Goal: Task Accomplishment & Management: Manage account settings

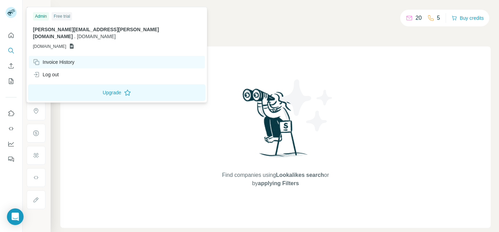
click at [73, 56] on div "Invoice History" at bounding box center [117, 62] width 176 height 12
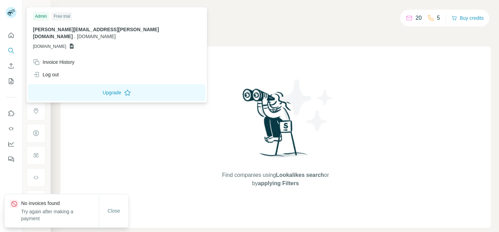
click at [66, 16] on div "Free trial" at bounding box center [62, 16] width 20 height 8
click at [124, 32] on p "roberto.donati@bigprofiles.com . bigprofiles.com" at bounding box center [117, 33] width 168 height 14
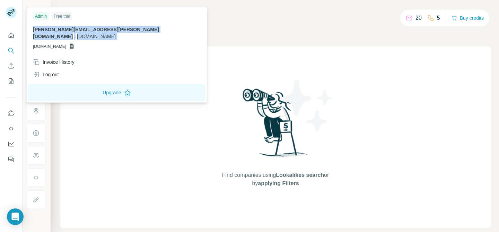
click at [124, 32] on p "roberto.donati@bigprofiles.com . bigprofiles.com" at bounding box center [117, 33] width 168 height 14
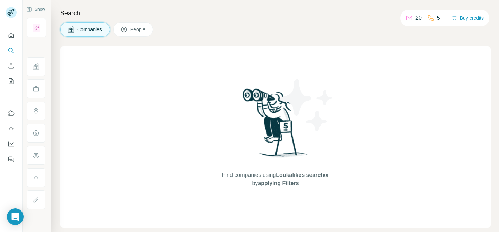
click at [16, 177] on div at bounding box center [11, 116] width 23 height 232
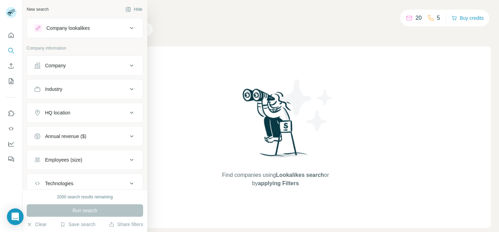
click at [18, 13] on div at bounding box center [12, 13] width 20 height 23
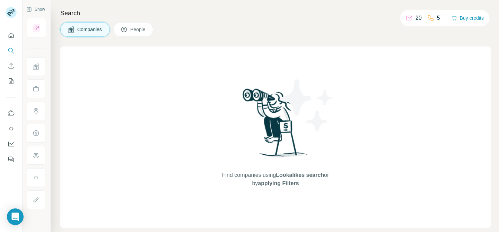
click at [15, 13] on rect at bounding box center [11, 12] width 11 height 11
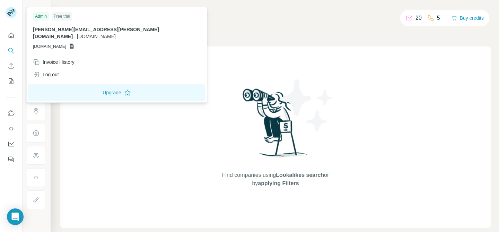
click at [15, 13] on rect at bounding box center [11, 12] width 11 height 11
click at [369, 132] on div "Find companies using Lookalikes search or by applying Filters" at bounding box center [275, 136] width 430 height 181
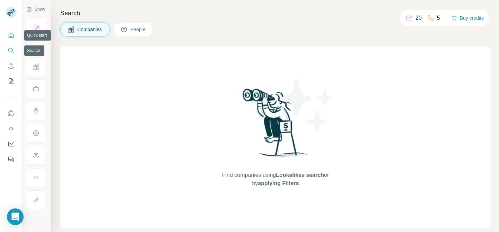
click at [12, 30] on button "Quick start" at bounding box center [11, 35] width 11 height 12
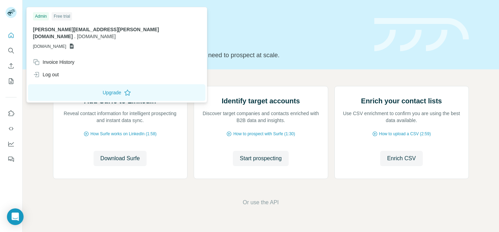
click at [15, 14] on rect at bounding box center [11, 12] width 11 height 11
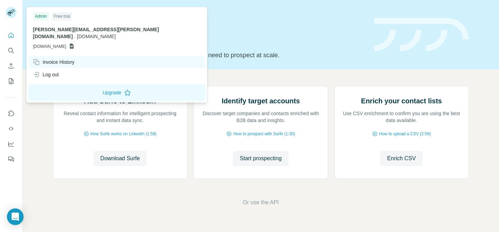
click at [61, 59] on div "Invoice History" at bounding box center [54, 62] width 42 height 7
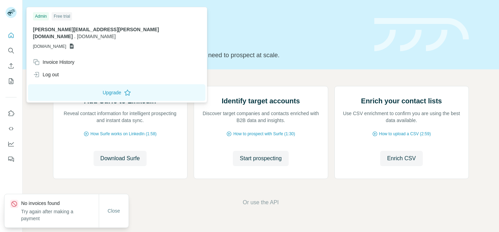
click at [74, 44] on icon at bounding box center [72, 46] width 4 height 5
click at [66, 43] on span "GSHEETSBIGPROFILES.COM" at bounding box center [49, 46] width 33 height 6
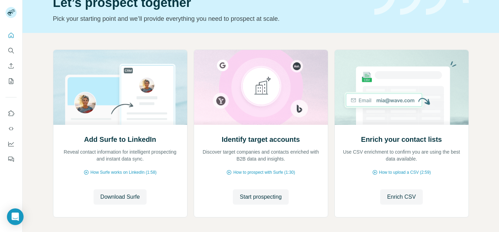
scroll to position [66, 0]
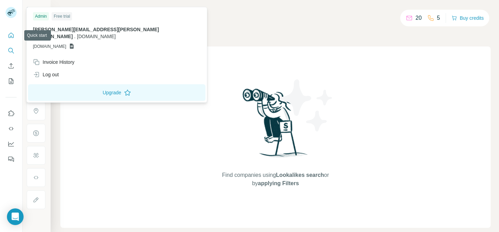
click at [12, 32] on button "Quick start" at bounding box center [11, 35] width 11 height 12
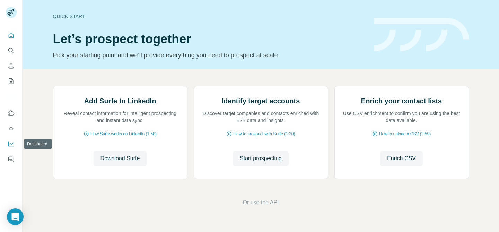
click at [8, 149] on button "Dashboard" at bounding box center [11, 143] width 11 height 12
click at [11, 160] on icon "Feedback" at bounding box center [12, 160] width 4 height 4
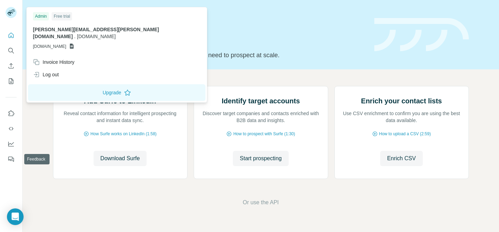
click at [10, 9] on rect at bounding box center [11, 12] width 11 height 11
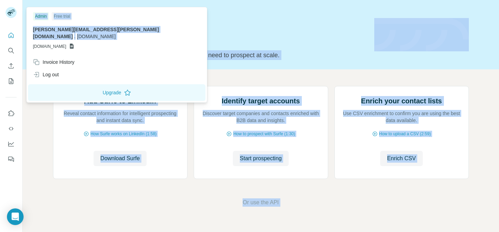
drag, startPoint x: 40, startPoint y: 36, endPoint x: 150, endPoint y: 40, distance: 110.2
click at [150, 40] on body "Quick start Let’s prospect together Pick your starting point and we’ll provide …" at bounding box center [249, 116] width 499 height 232
click at [150, 40] on h1 "Let’s prospect together" at bounding box center [209, 39] width 313 height 14
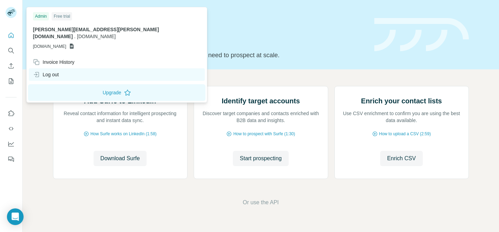
click at [53, 71] on div "Log out" at bounding box center [46, 74] width 26 height 7
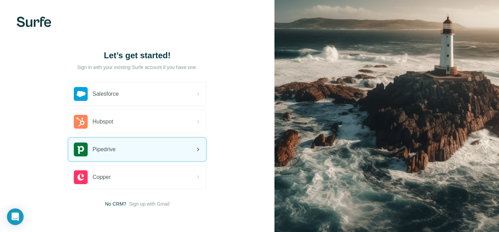
click at [110, 147] on span "Pipedrive" at bounding box center [103, 149] width 23 height 8
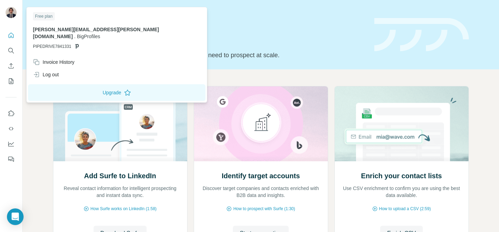
click at [45, 16] on div "Free plan" at bounding box center [44, 16] width 22 height 8
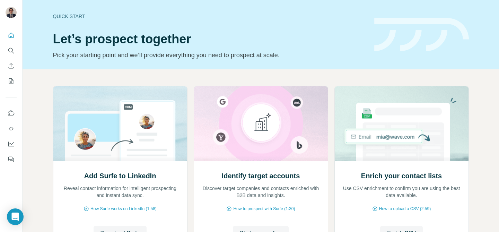
click at [14, 164] on button "Feedback" at bounding box center [11, 159] width 11 height 12
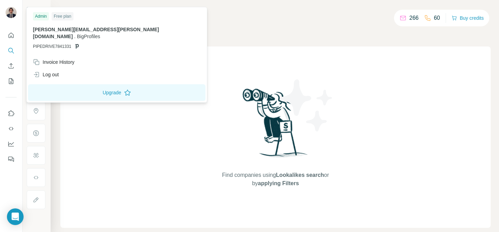
drag, startPoint x: 41, startPoint y: 36, endPoint x: 74, endPoint y: 36, distance: 32.9
click at [74, 36] on div "[PERSON_NAME][EMAIL_ADDRESS][PERSON_NAME][DOMAIN_NAME] . BigProfiles PIPEDRIVE7…" at bounding box center [117, 38] width 168 height 24
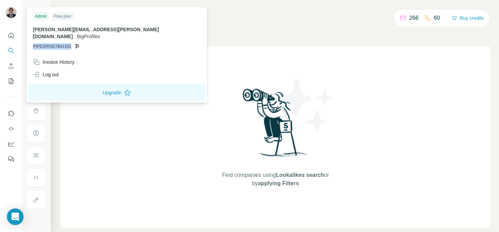
click at [74, 36] on div "[PERSON_NAME][EMAIL_ADDRESS][PERSON_NAME][DOMAIN_NAME] . BigProfiles PIPEDRIVE7…" at bounding box center [117, 38] width 168 height 24
click at [74, 36] on div "roberto.donati@bigprofiles.com . BigProfiles PIPEDRIVE7841331" at bounding box center [117, 38] width 168 height 24
click at [79, 43] on p "PIPEDRIVE7841331" at bounding box center [117, 46] width 168 height 6
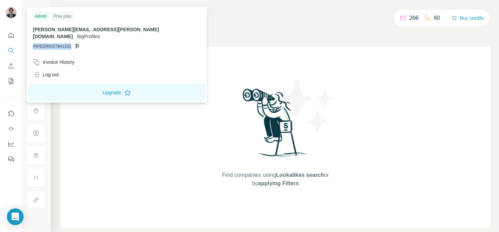
click at [79, 43] on p "PIPEDRIVE7841331" at bounding box center [117, 46] width 168 height 6
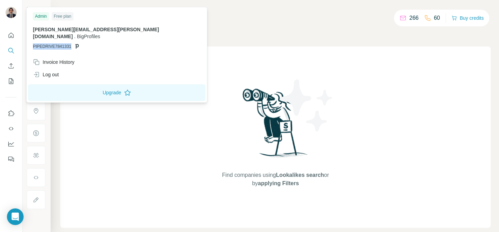
click at [79, 43] on p "PIPEDRIVE7841331" at bounding box center [117, 46] width 168 height 6
click at [75, 43] on icon at bounding box center [77, 46] width 6 height 6
click at [90, 45] on div "Admin Free plan roberto.donati@bigprofiles.com . BigProfiles PIPEDRIVE7841331" at bounding box center [116, 32] width 177 height 47
click at [40, 16] on div "Admin" at bounding box center [41, 16] width 16 height 8
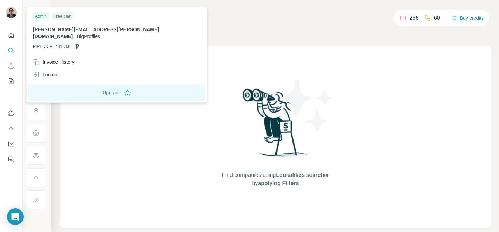
click at [64, 16] on div "Free plan" at bounding box center [63, 16] width 22 height 8
click at [9, 12] on img at bounding box center [11, 12] width 11 height 11
click at [58, 16] on div "Free plan" at bounding box center [63, 16] width 22 height 8
click at [399, 20] on icon at bounding box center [402, 18] width 7 height 7
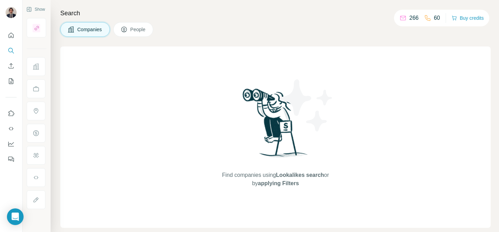
click at [418, 16] on div "266 60" at bounding box center [419, 18] width 41 height 10
click at [431, 16] on div "60" at bounding box center [432, 18] width 16 height 8
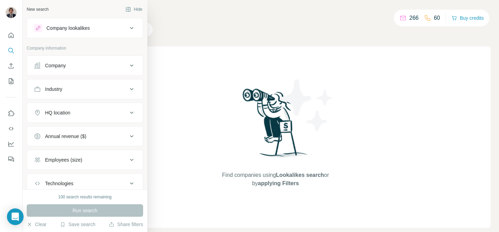
click at [34, 67] on icon at bounding box center [37, 65] width 7 height 7
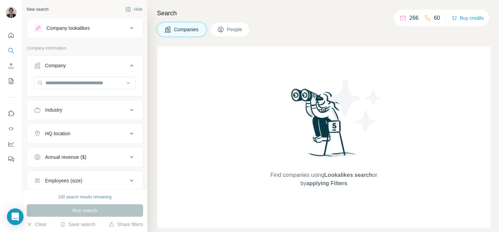
click at [50, 32] on button "Company lookalikes" at bounding box center [85, 28] width 116 height 17
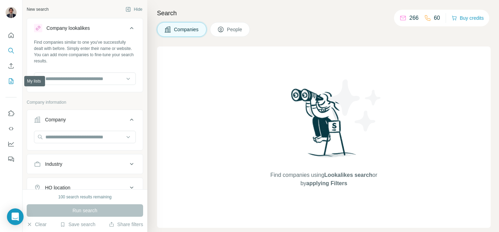
click at [11, 77] on button "My lists" at bounding box center [11, 81] width 11 height 12
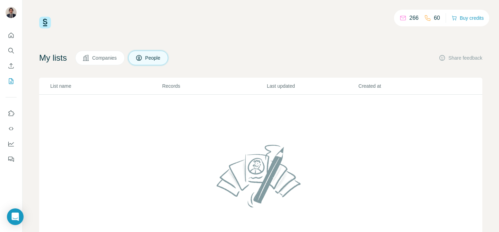
click at [5, 148] on div at bounding box center [11, 95] width 22 height 140
click at [9, 143] on icon "Dashboard" at bounding box center [11, 143] width 7 height 7
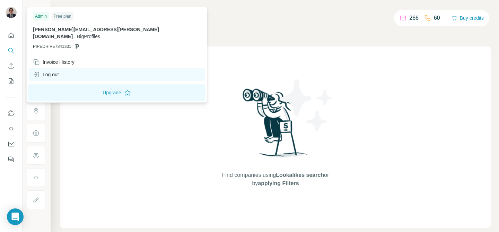
click at [60, 68] on div "Log out" at bounding box center [117, 74] width 176 height 12
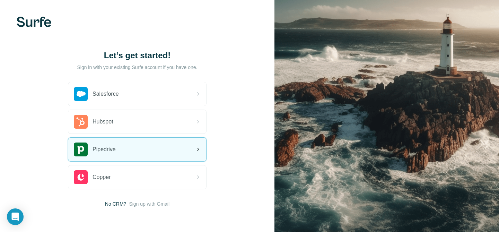
click at [125, 150] on div "Pipedrive" at bounding box center [137, 149] width 138 height 24
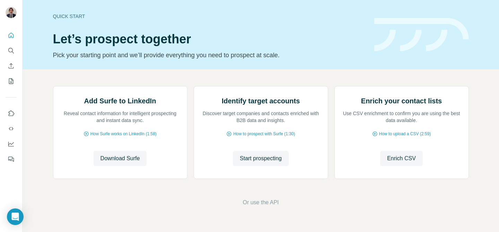
click at [14, 145] on icon "Dashboard" at bounding box center [11, 143] width 7 height 7
